Goal: Find specific page/section: Find specific page/section

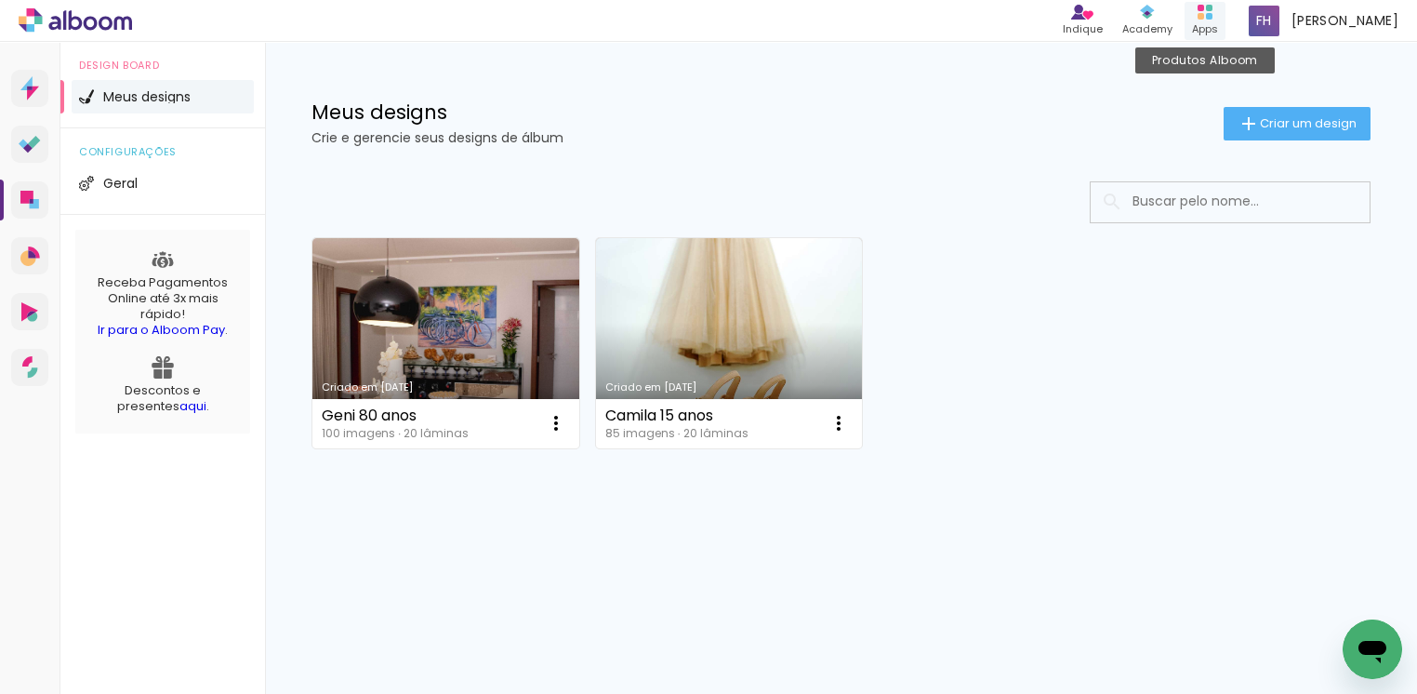
click at [1213, 17] on rect at bounding box center [1209, 16] width 7 height 7
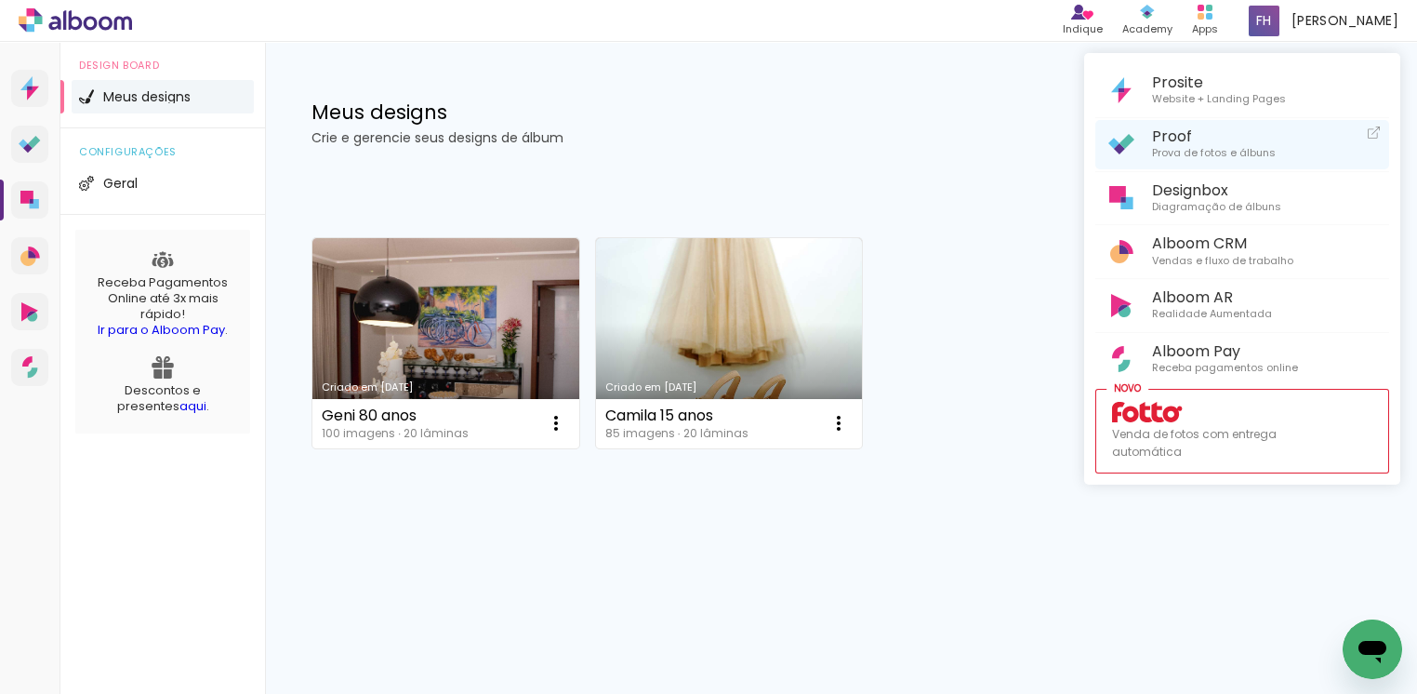
click at [1198, 145] on span "Prova de fotos e álbuns" at bounding box center [1214, 153] width 124 height 17
